Goal: Task Accomplishment & Management: Manage account settings

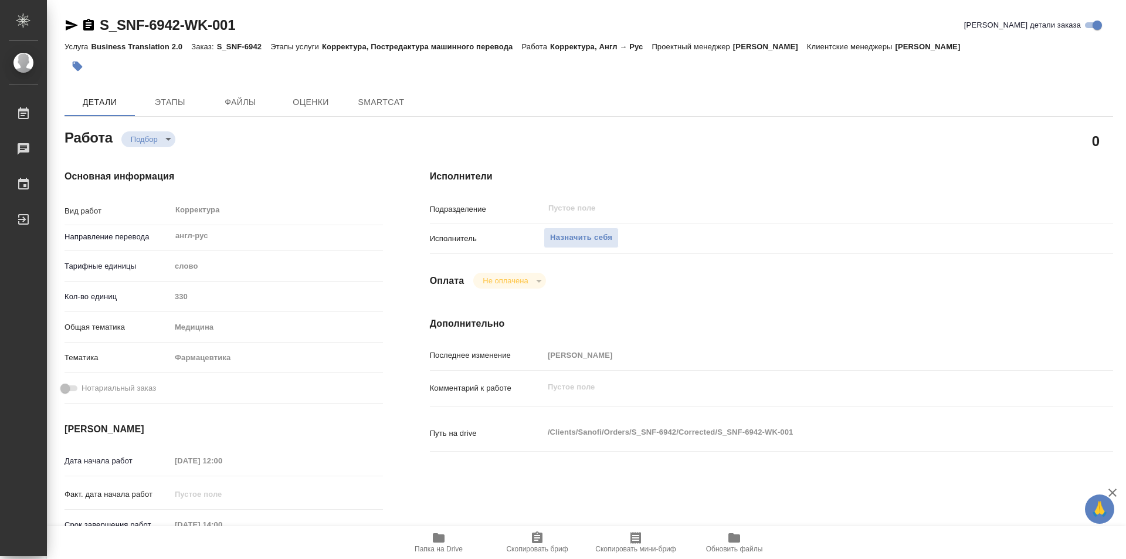
type textarea "x"
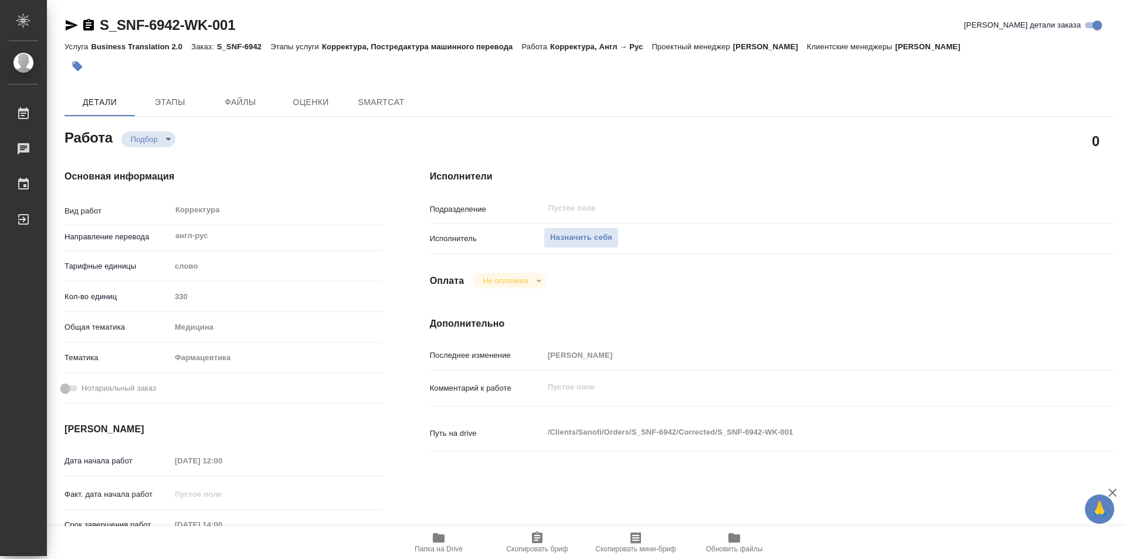
type textarea "x"
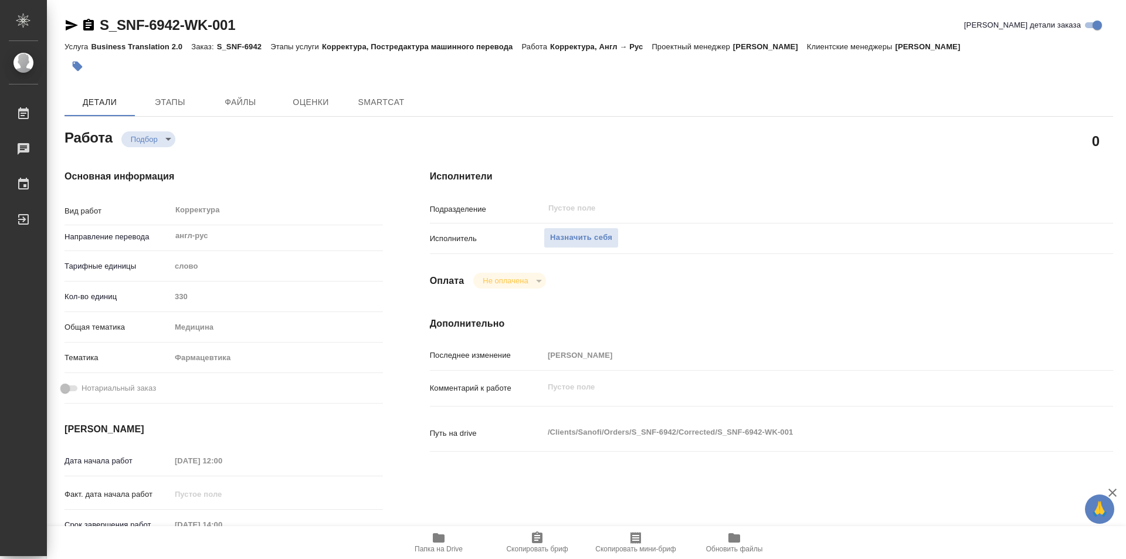
type textarea "x"
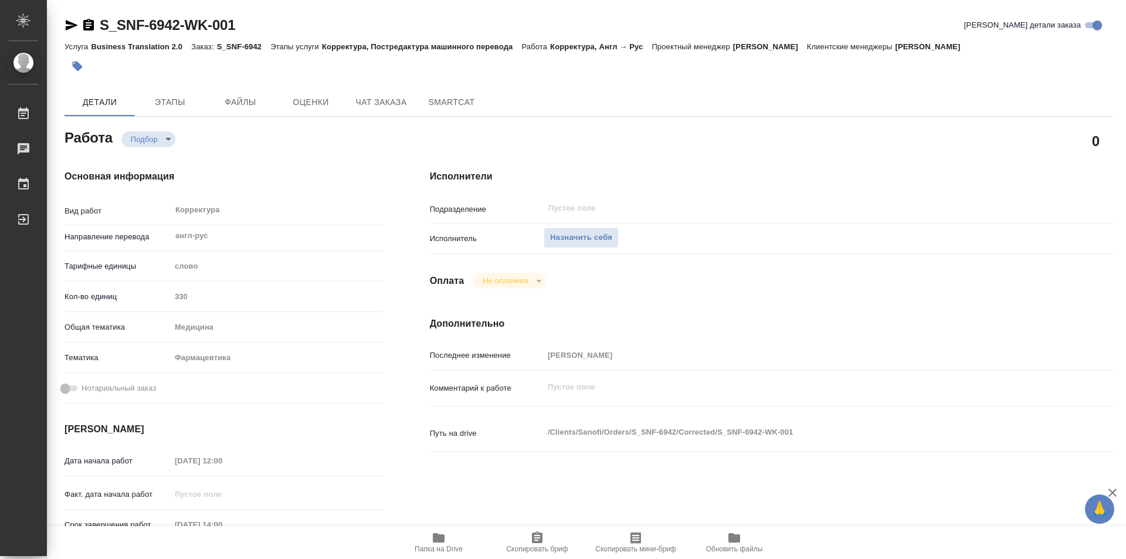
type textarea "x"
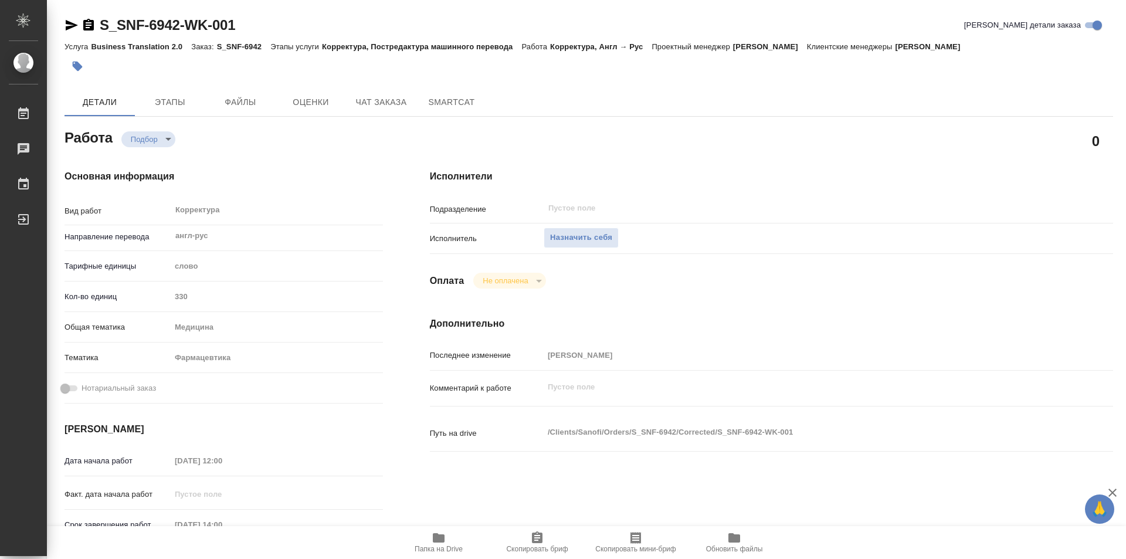
click at [433, 542] on icon "button" at bounding box center [438, 538] width 14 height 14
type textarea "x"
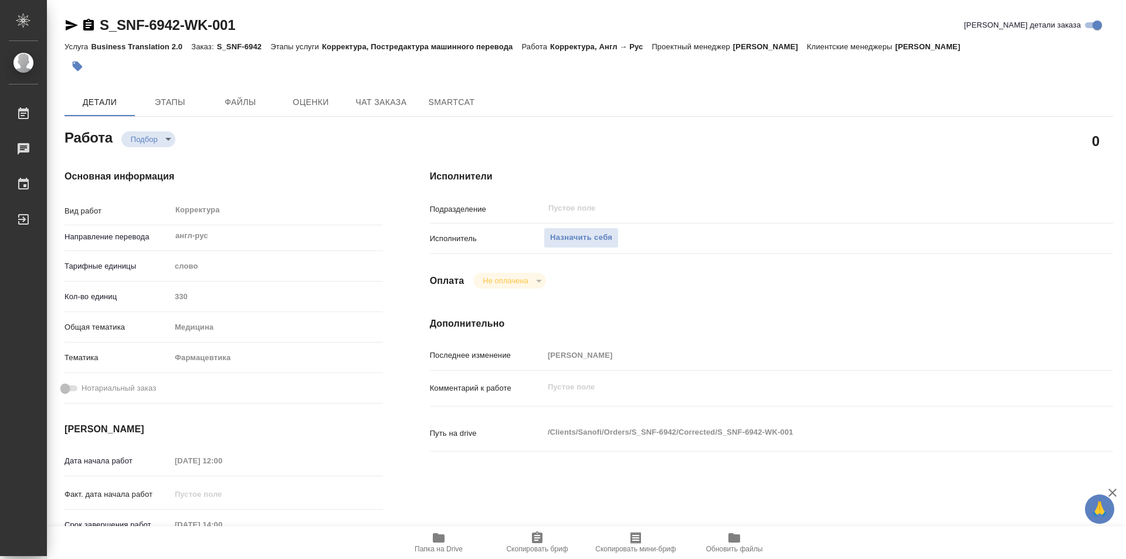
type textarea "x"
click at [171, 95] on span "Этапы" at bounding box center [170, 102] width 56 height 15
